Goal: Communication & Community: Answer question/provide support

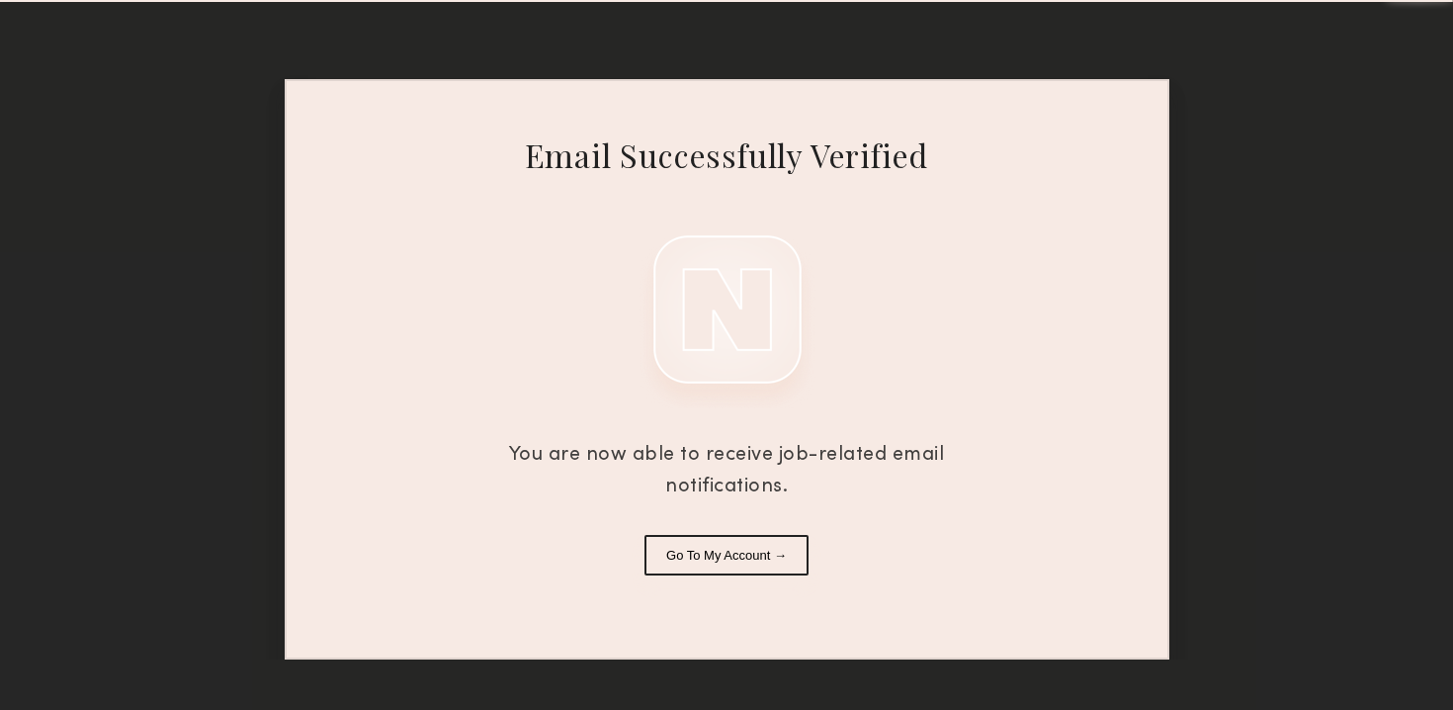
click at [702, 555] on button "Go To My Account →" at bounding box center [727, 555] width 164 height 41
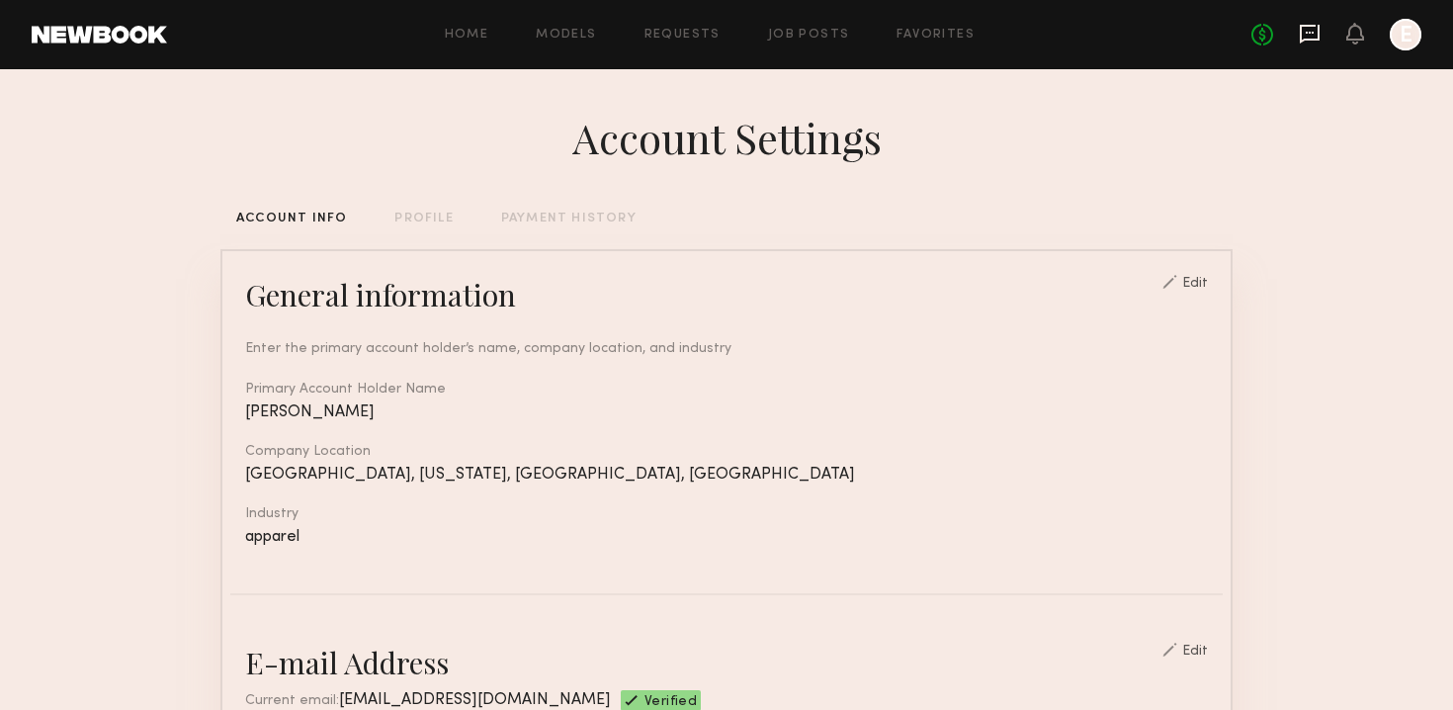
click at [1307, 35] on icon at bounding box center [1310, 34] width 22 height 22
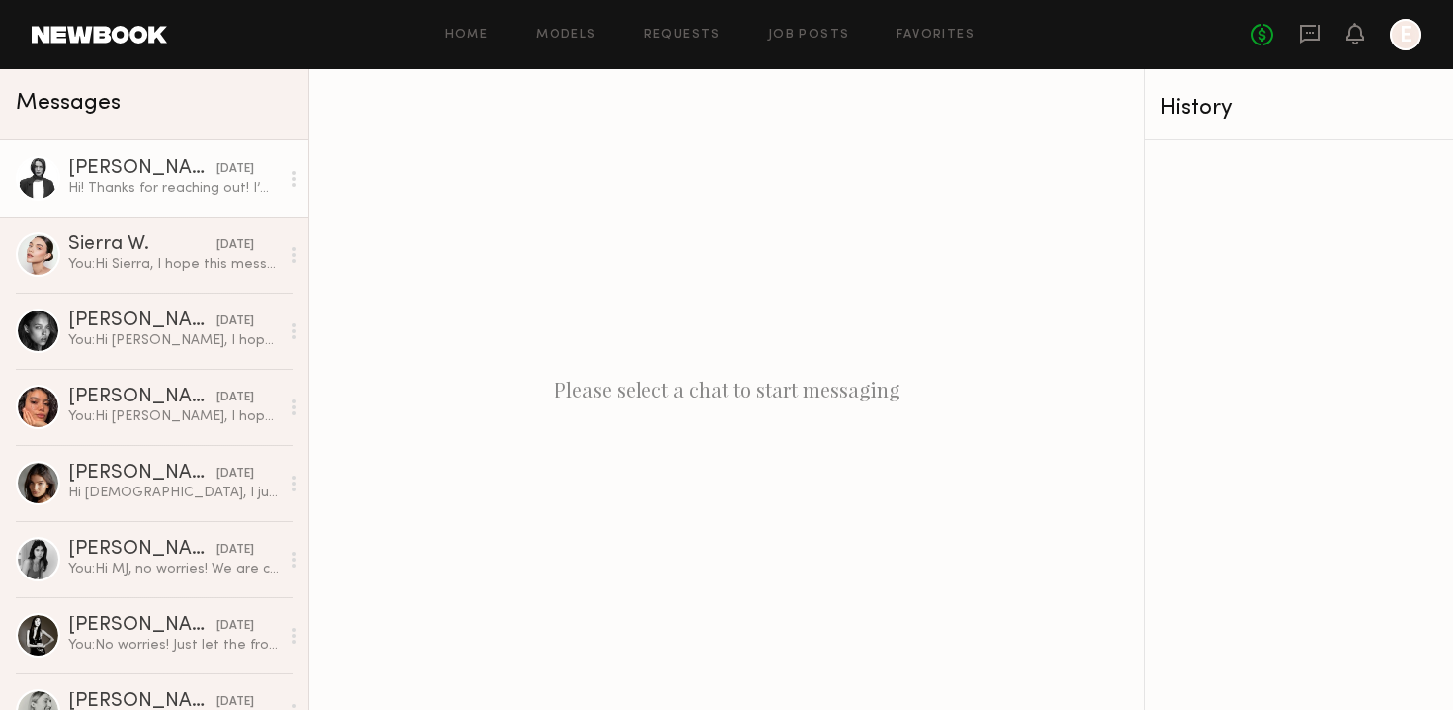
click at [185, 201] on link "[PERSON_NAME] [DATE] Hi! Thanks for reaching out! I’m available [DATE] for a go…" at bounding box center [154, 178] width 308 height 76
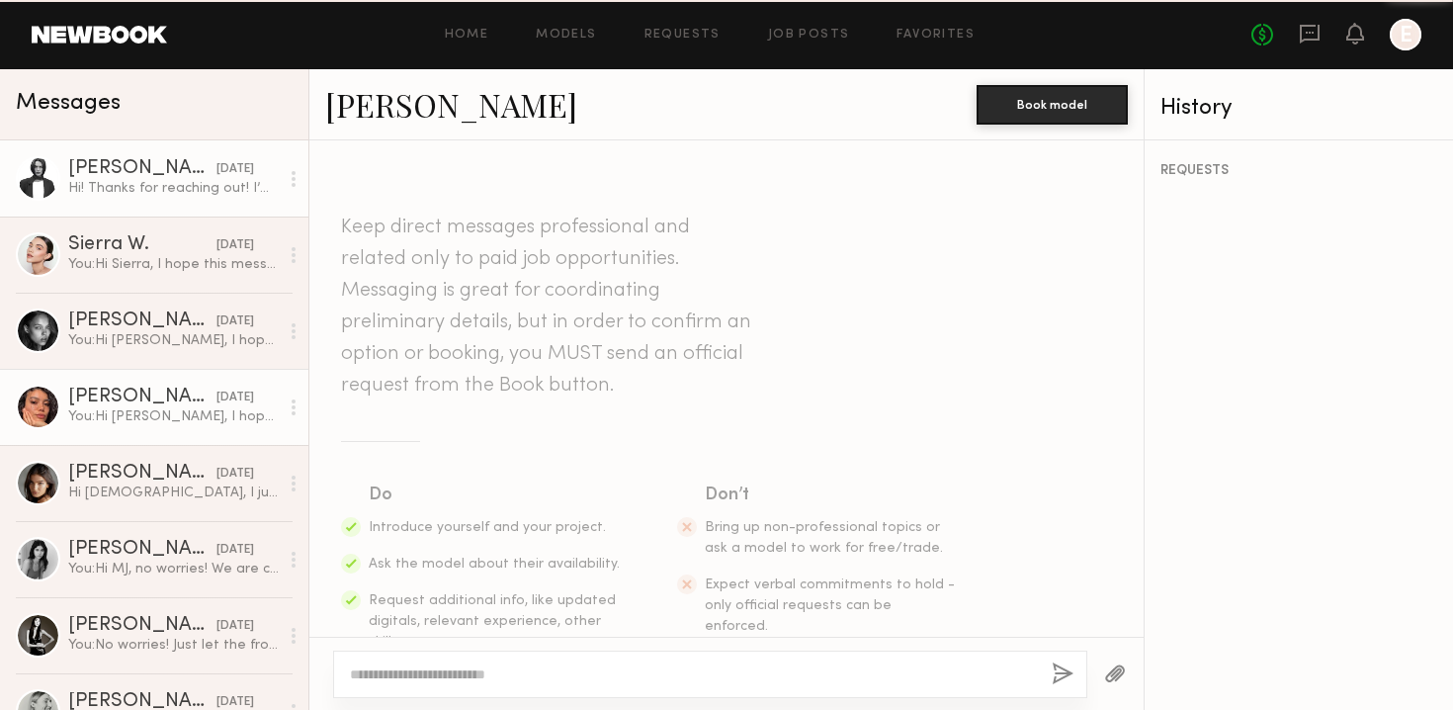
scroll to position [799, 0]
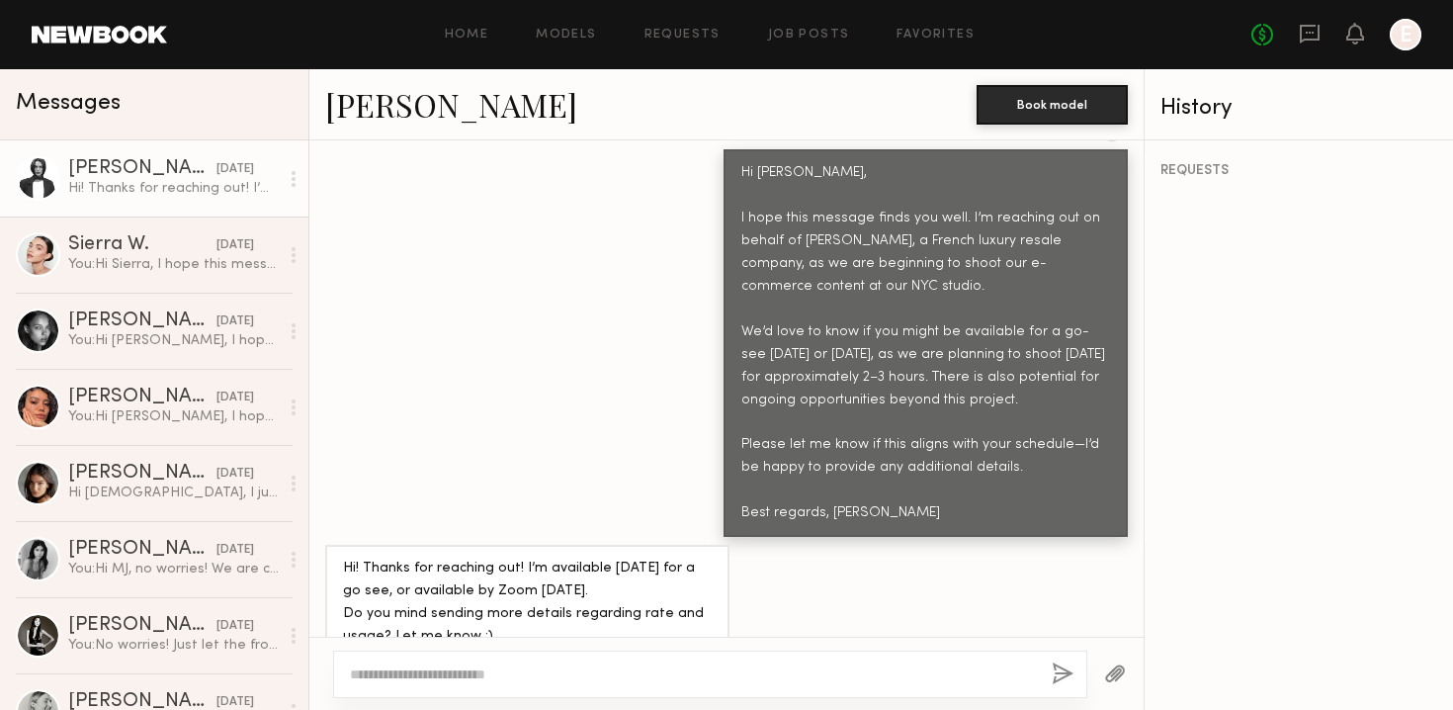
click at [505, 670] on textarea at bounding box center [693, 674] width 686 height 20
click at [450, 660] on div at bounding box center [710, 673] width 754 height 47
click at [440, 661] on div at bounding box center [710, 673] width 754 height 47
click at [423, 680] on textarea at bounding box center [693, 674] width 686 height 20
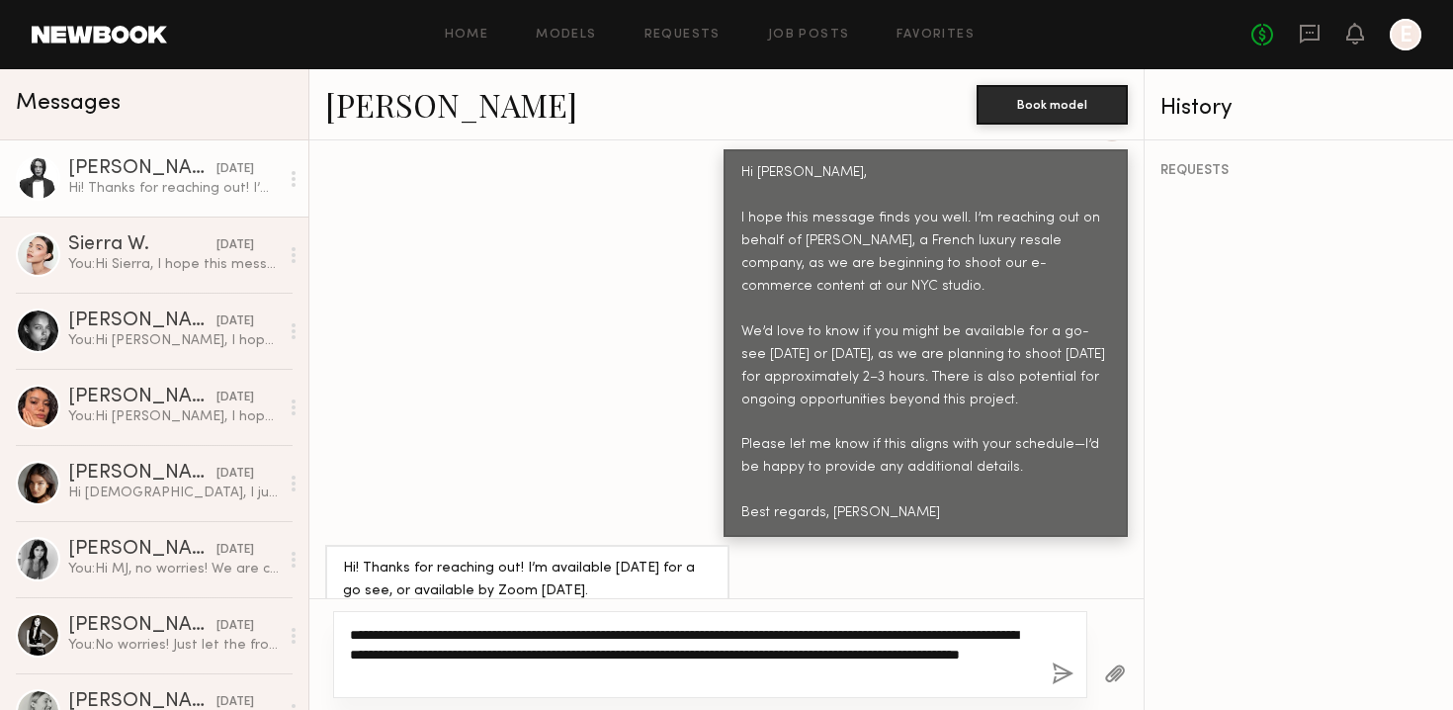
type textarea "**********"
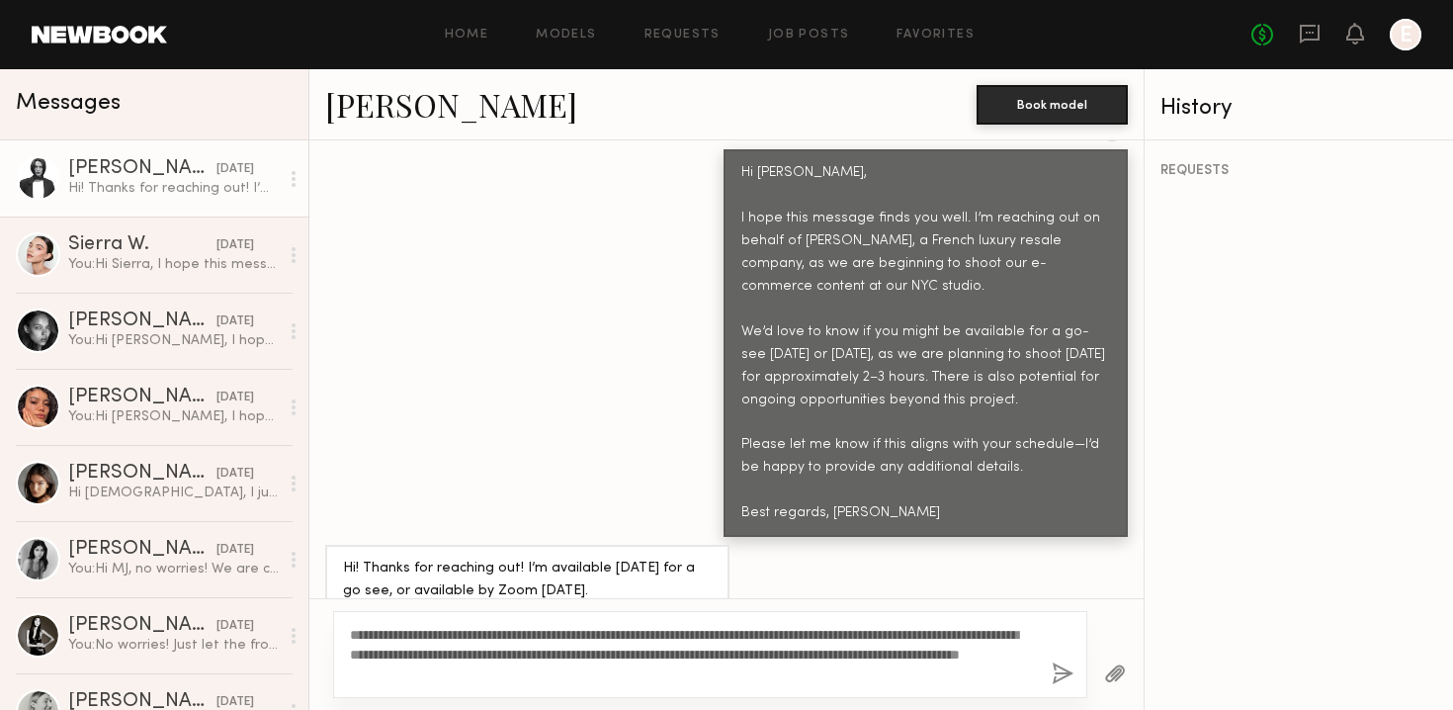
click at [1061, 669] on button "button" at bounding box center [1063, 674] width 22 height 25
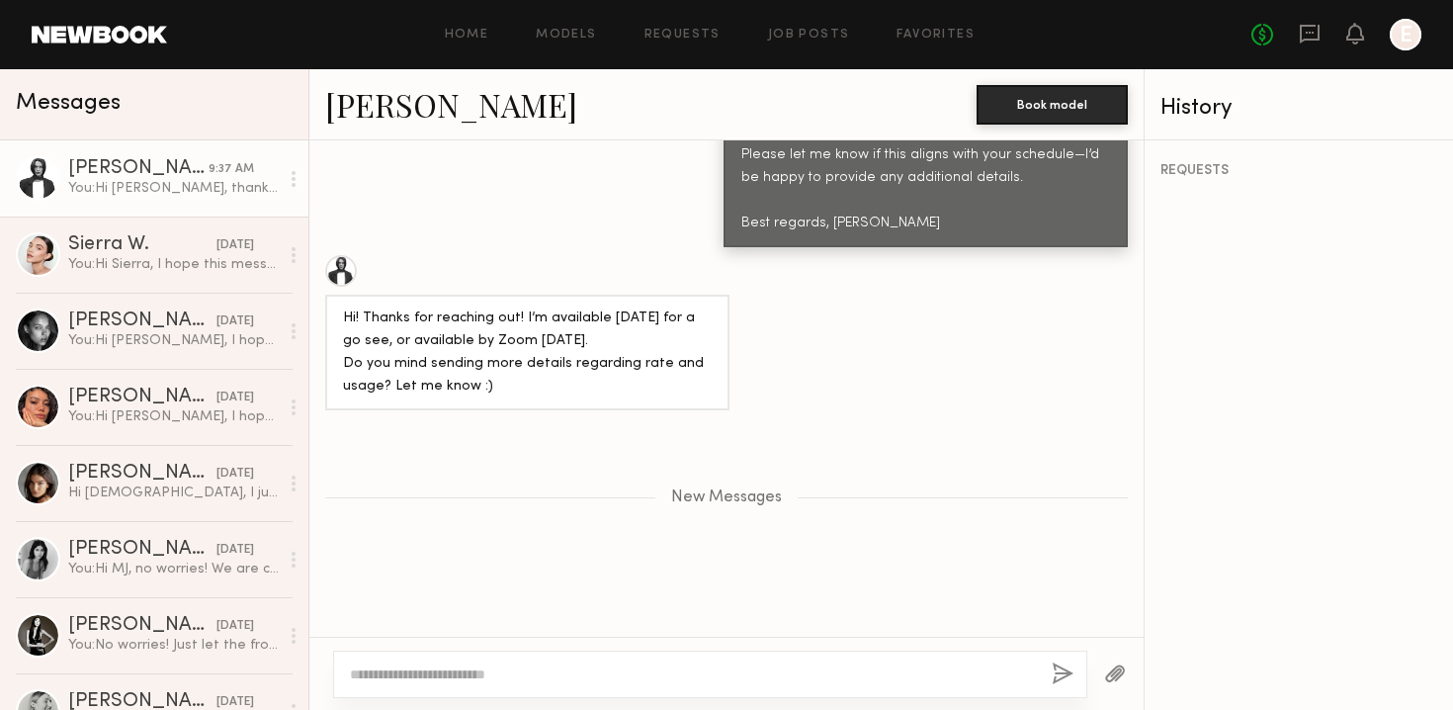
scroll to position [1008, 0]
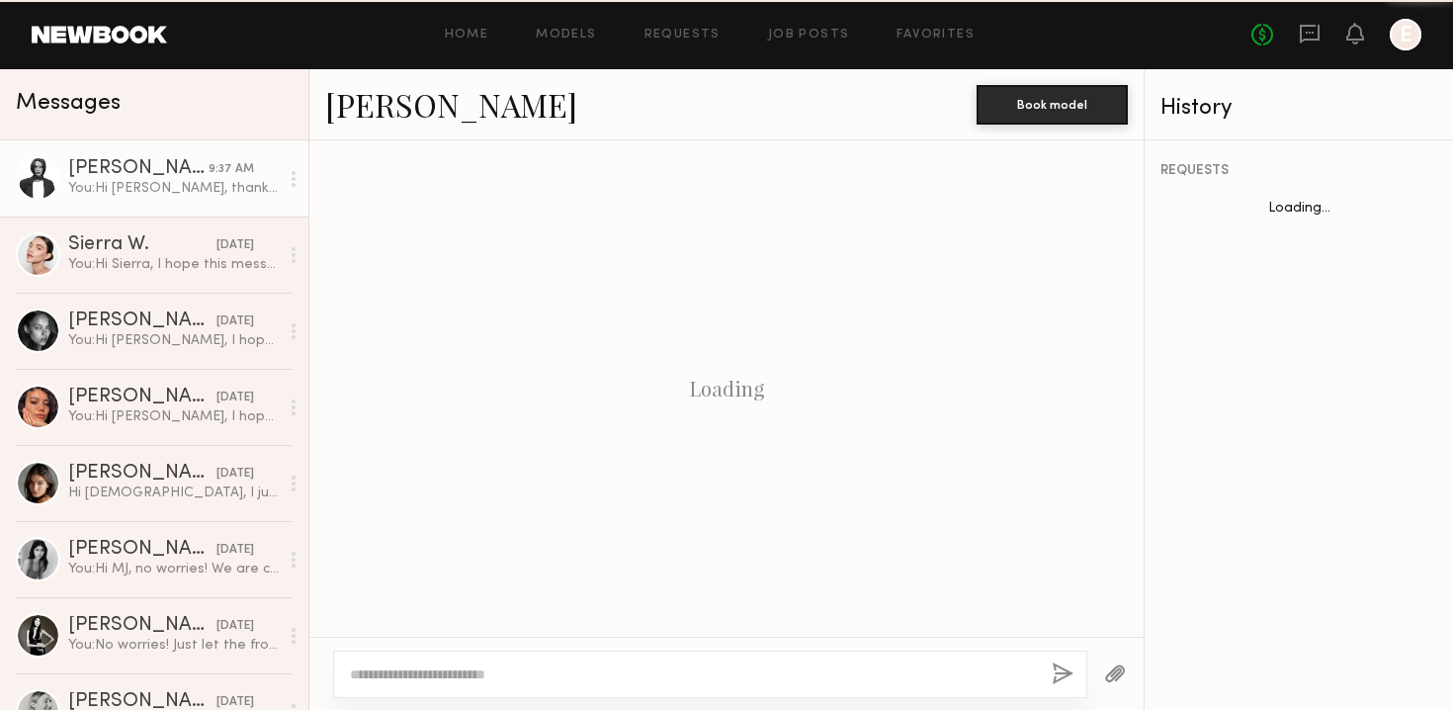
scroll to position [1135, 0]
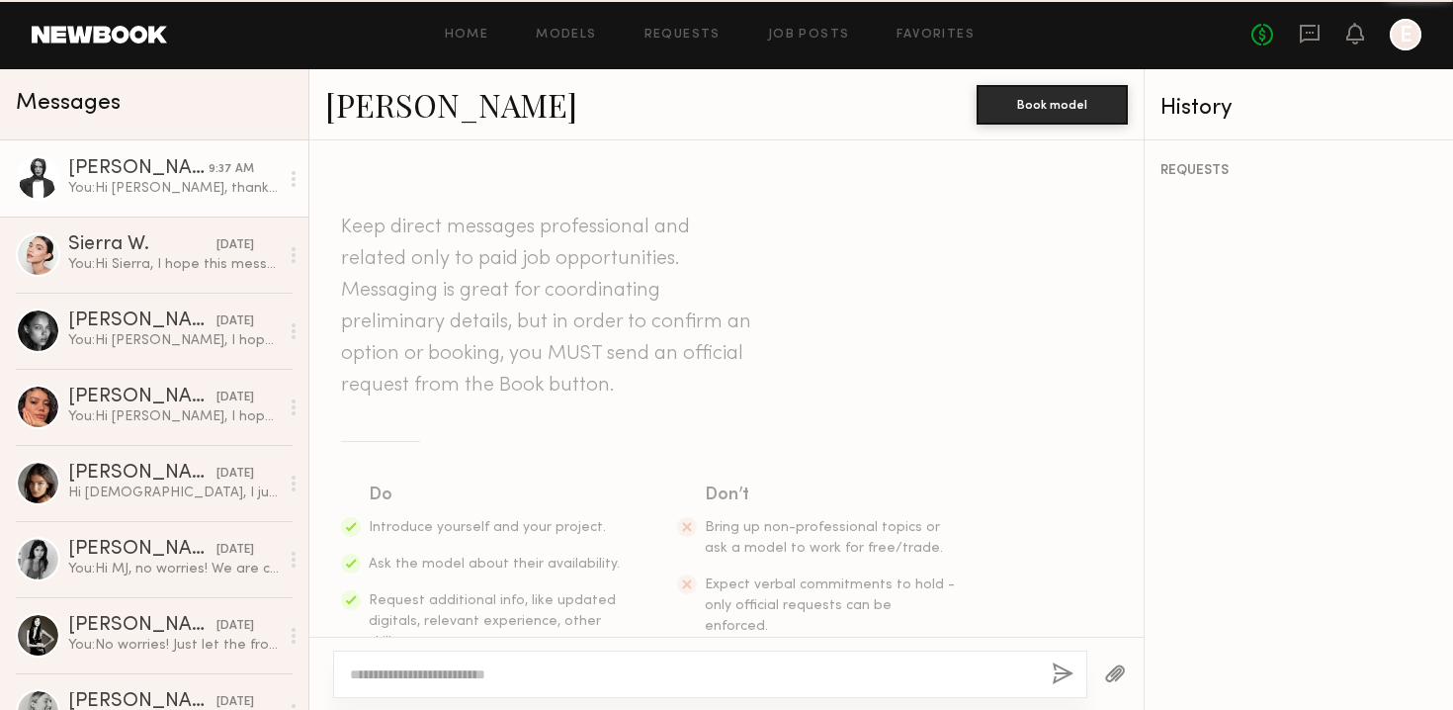
scroll to position [1135, 0]
